Goal: Transaction & Acquisition: Obtain resource

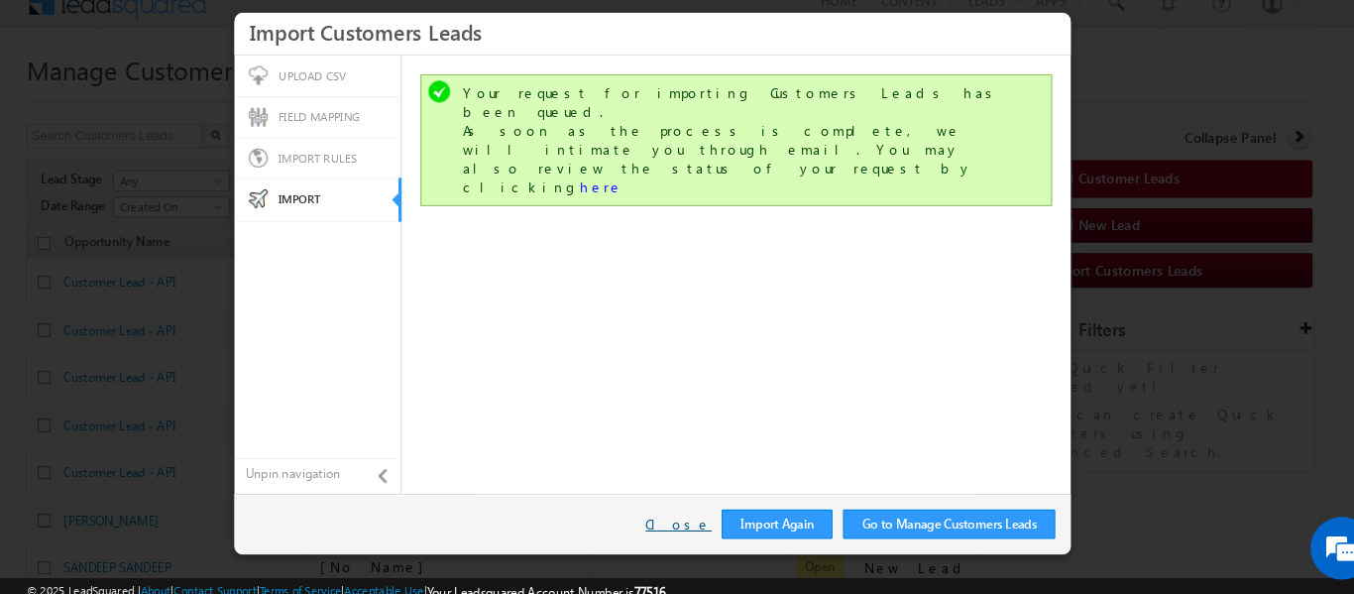
click at [690, 520] on link "Close" at bounding box center [685, 518] width 62 height 18
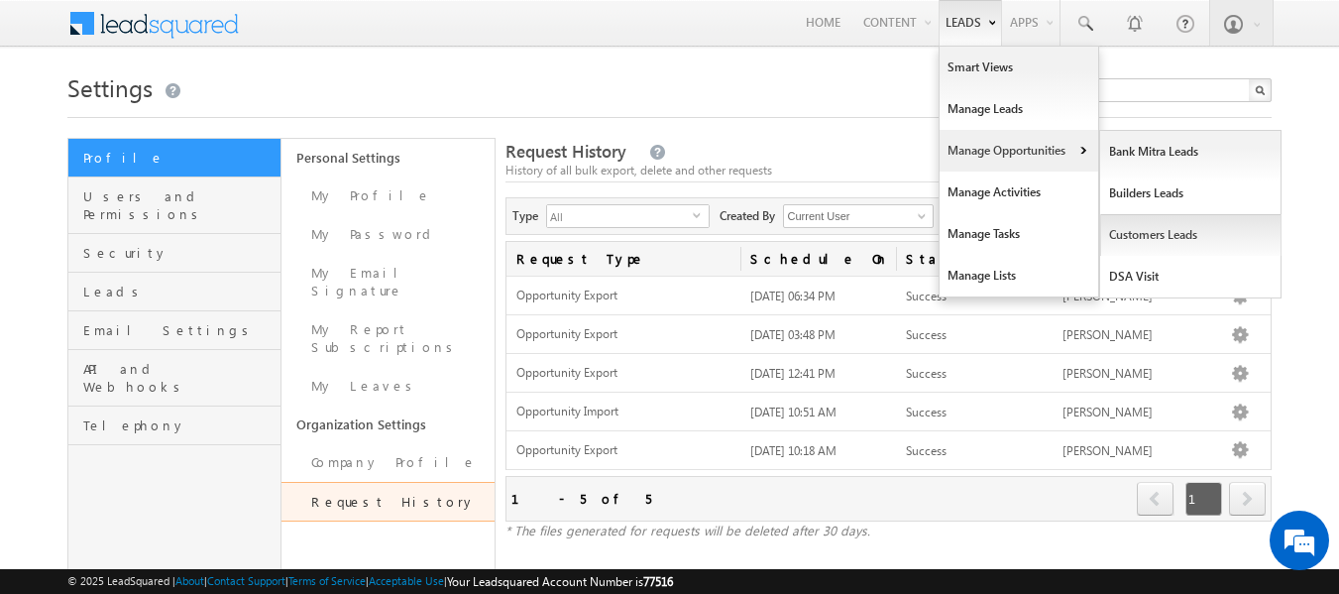
click at [1162, 236] on link "Customers Leads" at bounding box center [1190, 235] width 181 height 42
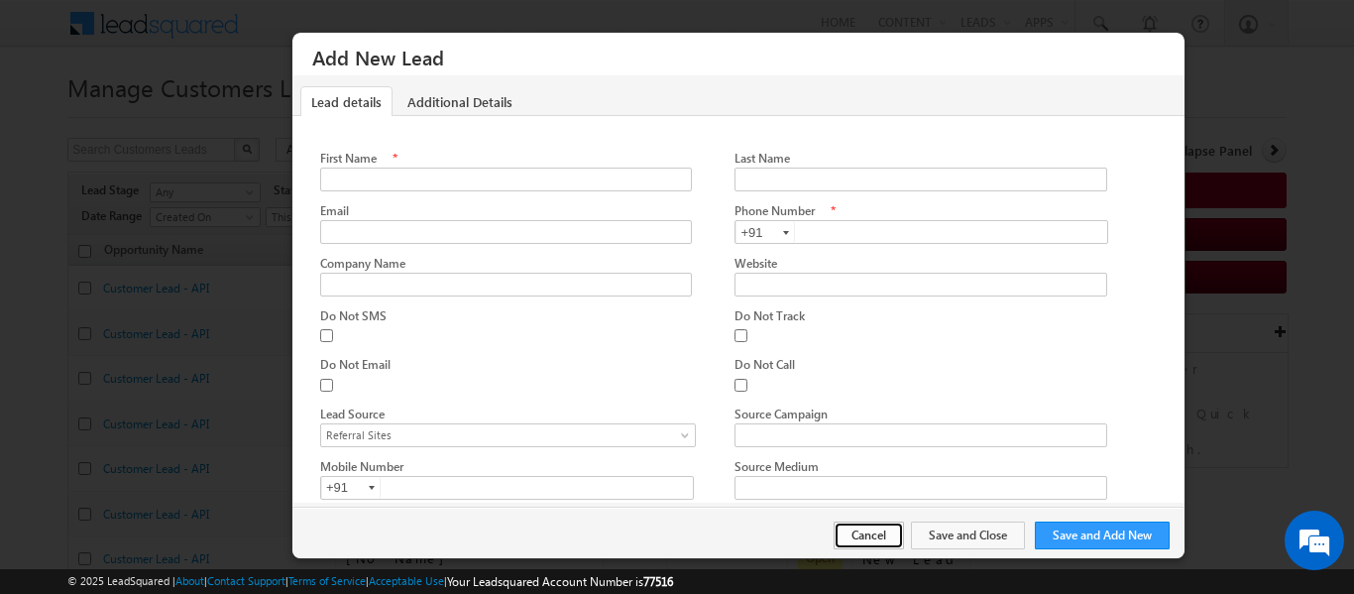
click at [868, 538] on button "Cancel" at bounding box center [869, 535] width 70 height 28
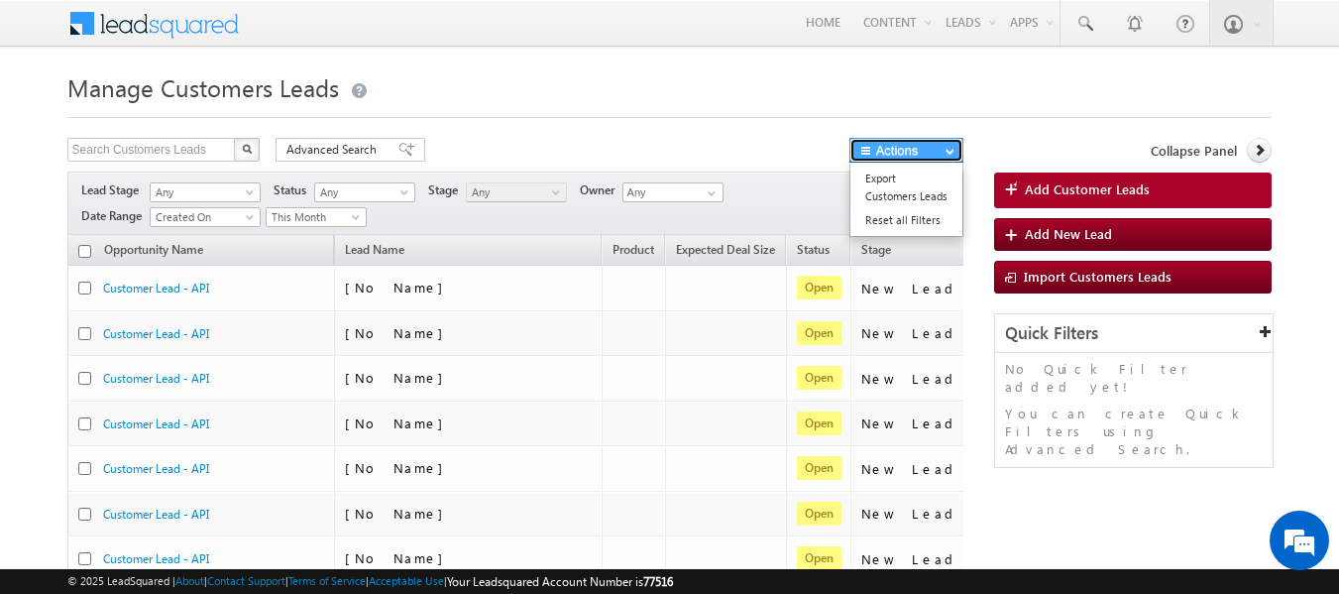
click at [887, 147] on button "Actions" at bounding box center [907, 150] width 114 height 25
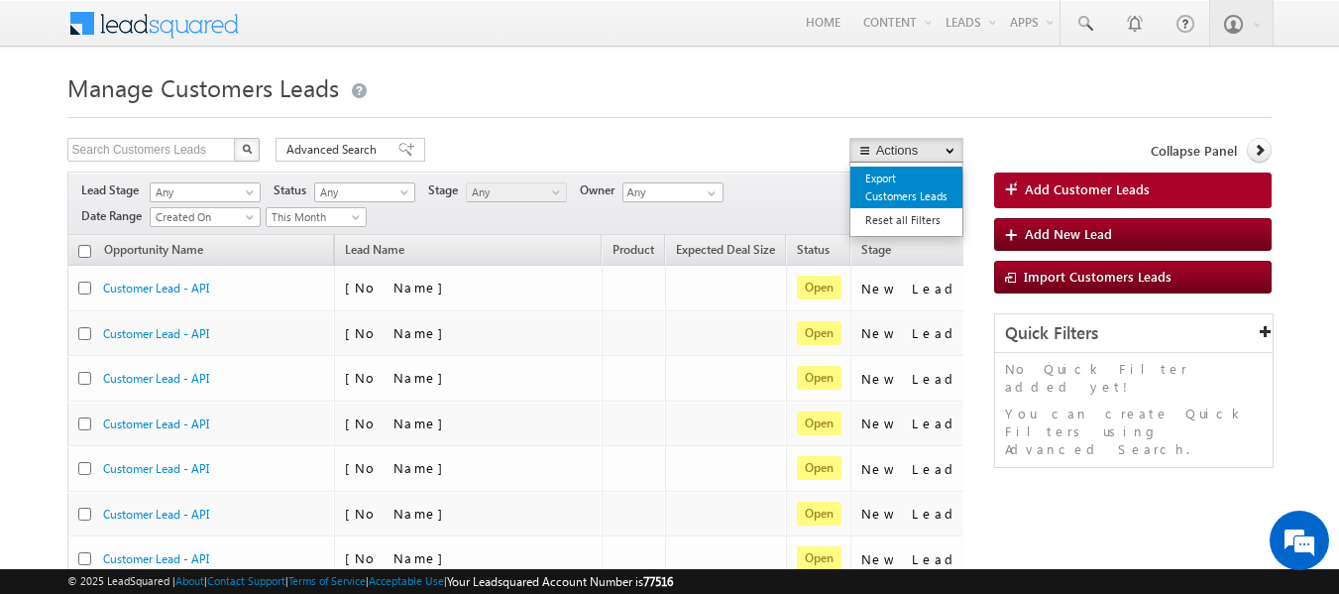
click at [888, 178] on link "Export Customers Leads" at bounding box center [907, 188] width 112 height 42
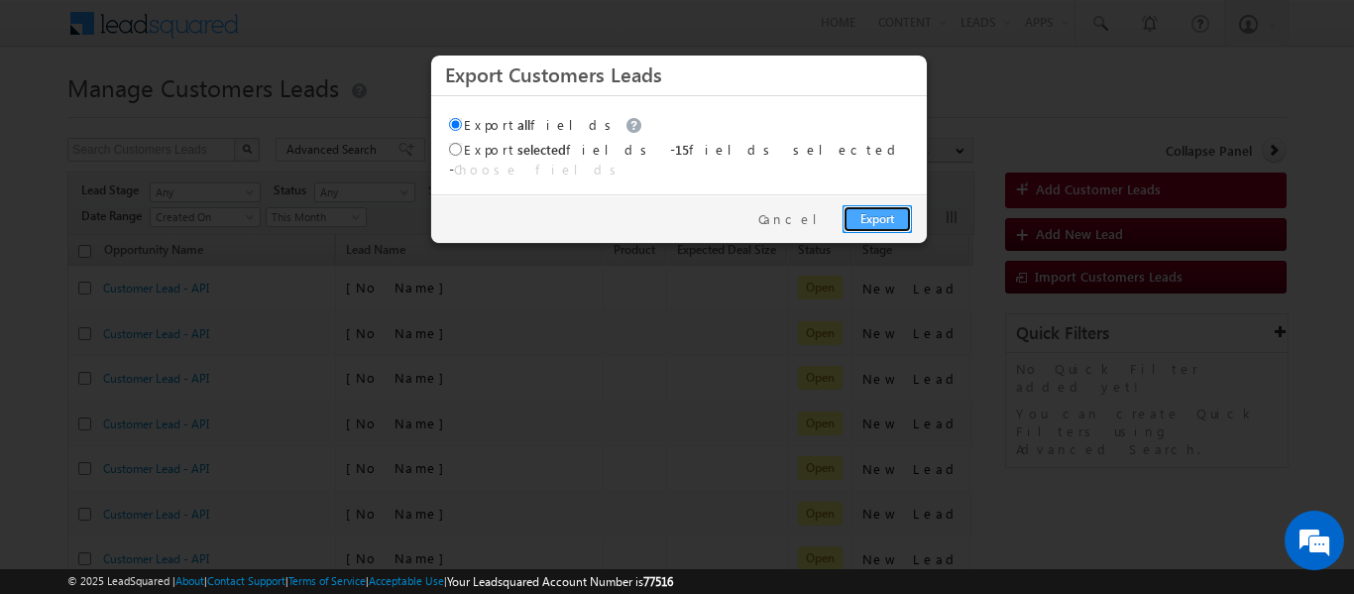
click at [881, 205] on link "Export" at bounding box center [877, 219] width 69 height 28
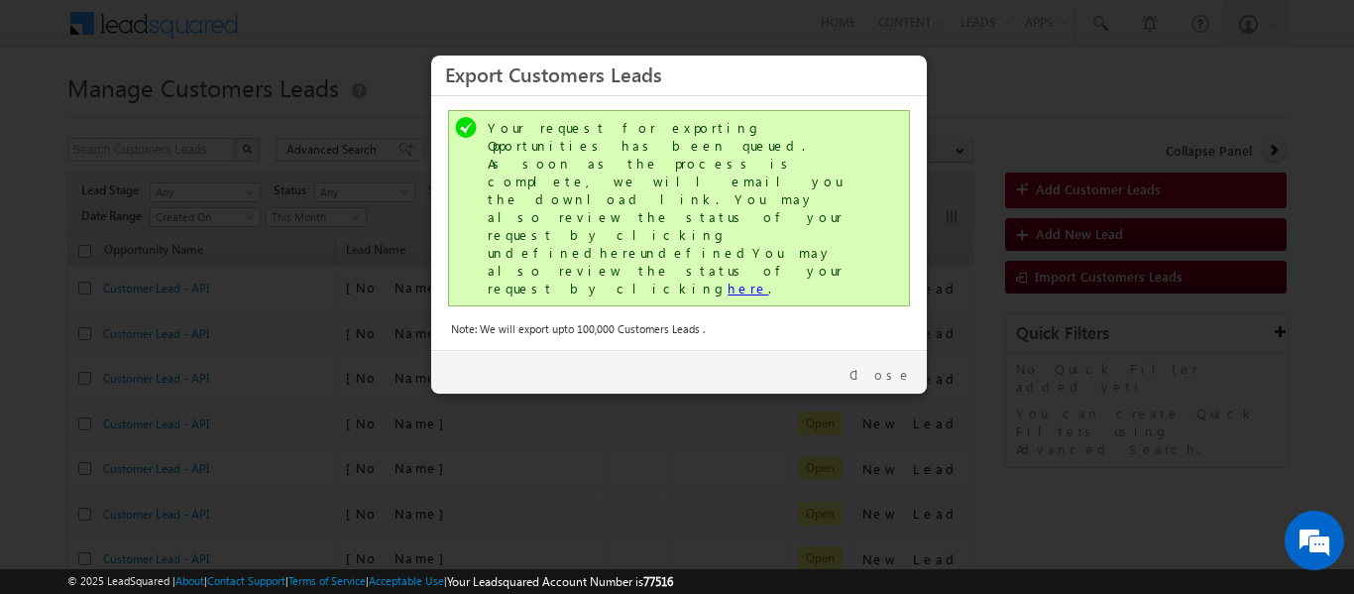
click at [728, 280] on link "here" at bounding box center [748, 288] width 41 height 17
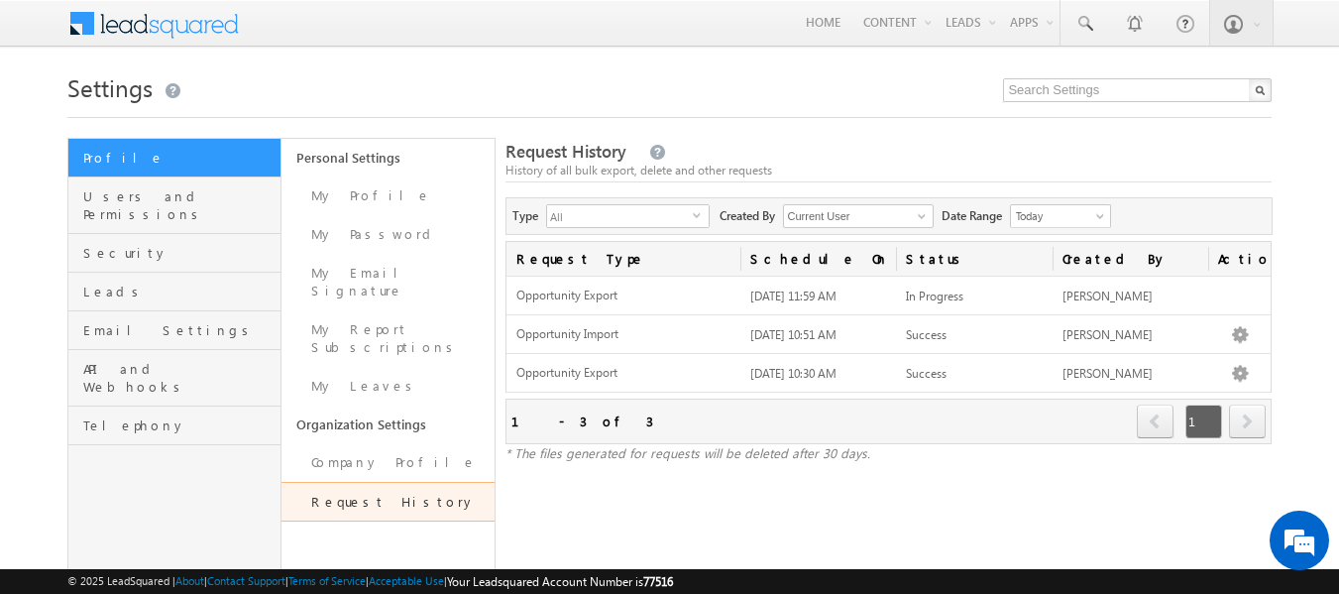
drag, startPoint x: 912, startPoint y: 197, endPoint x: 758, endPoint y: 257, distance: 164.8
click at [912, 197] on div "Type All Activity Export/Opportunity Export Bulk Delete Opportunities Bulk Acti…" at bounding box center [889, 216] width 767 height 38
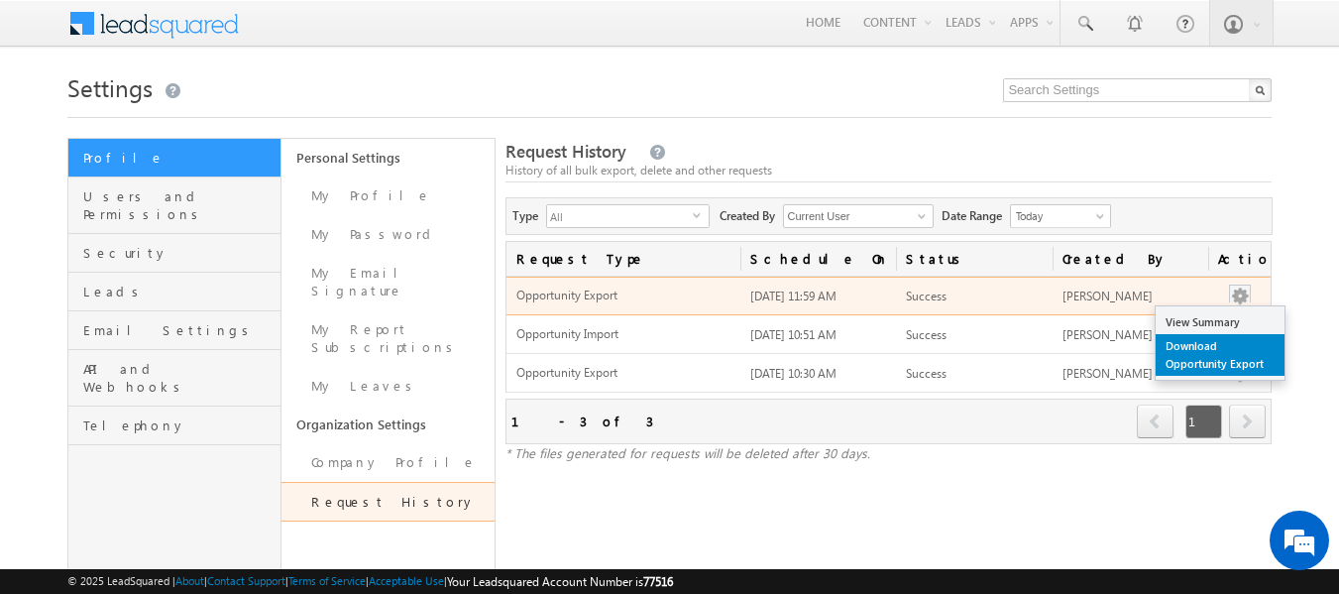
click at [1191, 344] on link "Download Opportunity Export" at bounding box center [1220, 355] width 129 height 42
